Goal: Navigation & Orientation: Go to known website

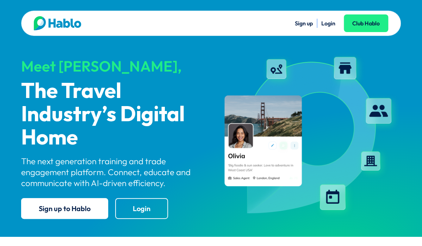
click at [325, 20] on link "Login" at bounding box center [328, 23] width 14 height 7
